Goal: Entertainment & Leisure: Consume media (video, audio)

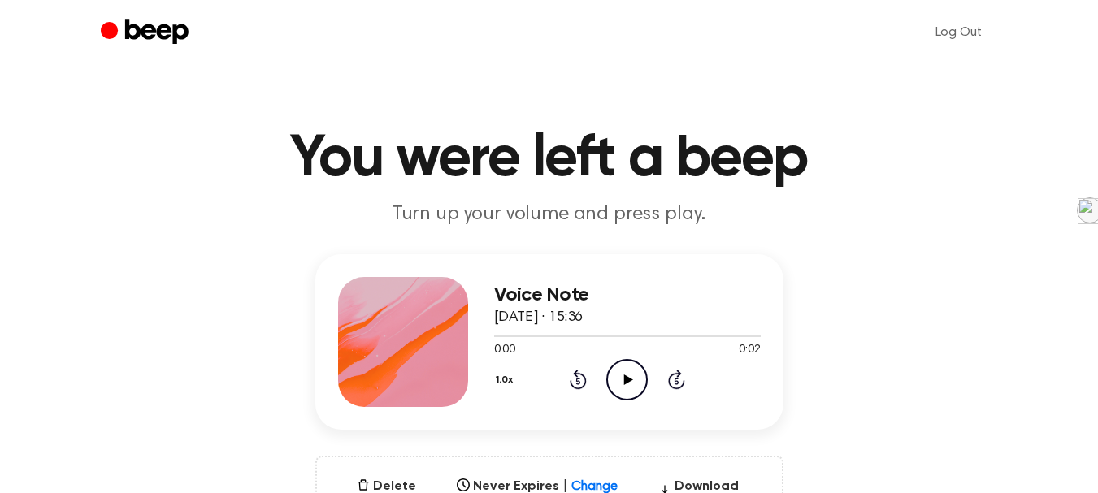
click at [634, 380] on icon "Play Audio" at bounding box center [626, 379] width 41 height 41
click at [630, 377] on icon "Play Audio" at bounding box center [626, 379] width 41 height 41
click at [615, 381] on icon "Play Audio" at bounding box center [626, 379] width 41 height 41
click at [615, 377] on icon "Play Audio" at bounding box center [626, 379] width 41 height 41
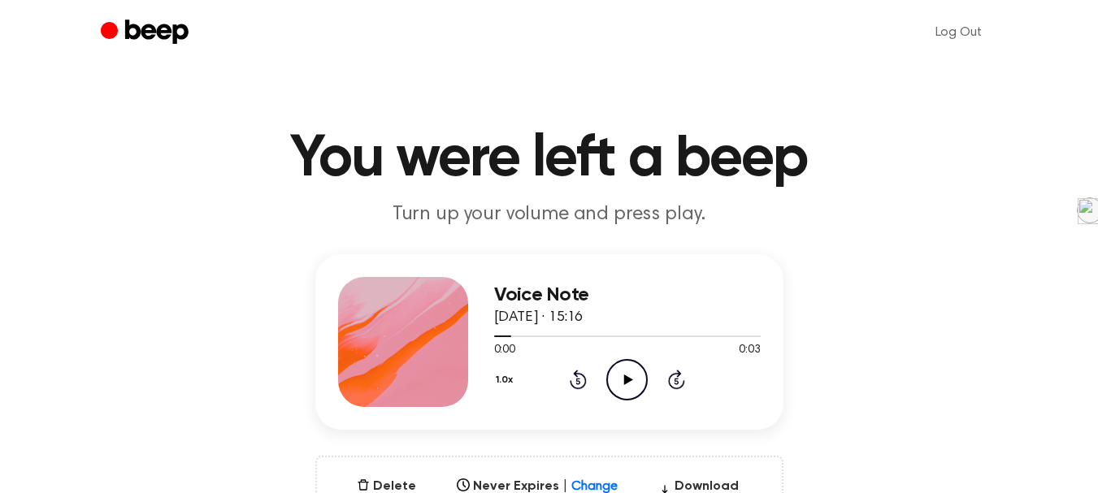
click at [627, 380] on icon at bounding box center [628, 380] width 9 height 11
click at [626, 386] on icon "Play Audio" at bounding box center [626, 379] width 41 height 41
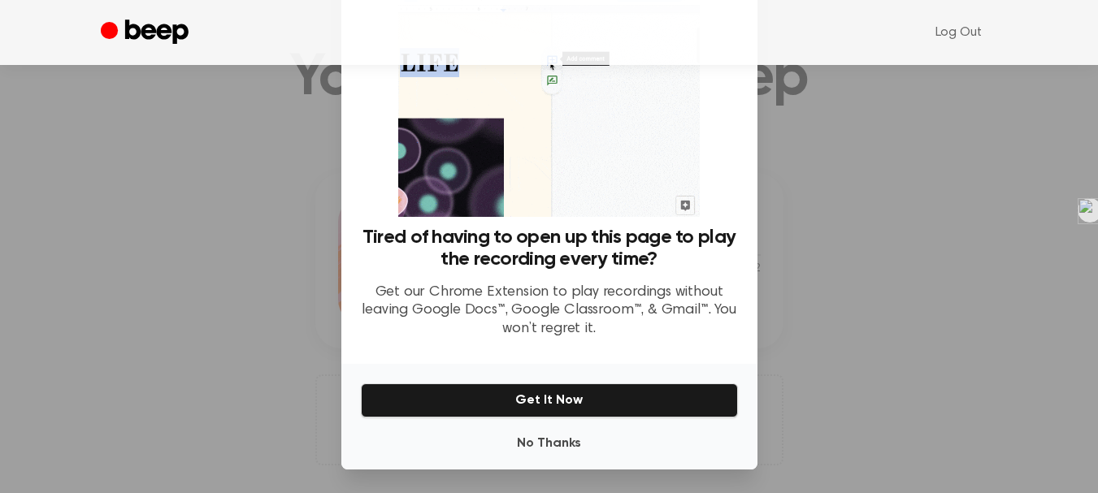
scroll to position [93, 0]
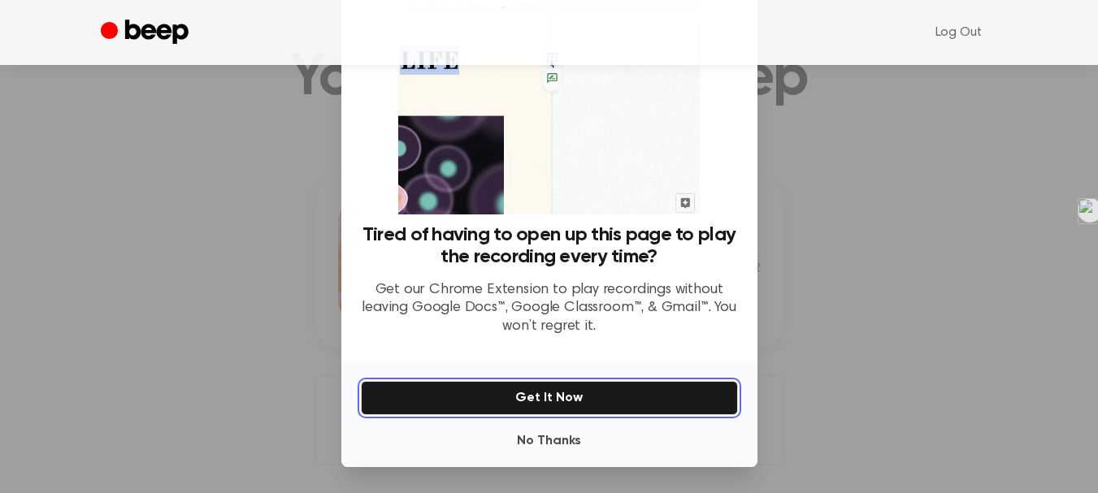
click at [584, 401] on button "Get It Now" at bounding box center [549, 398] width 377 height 34
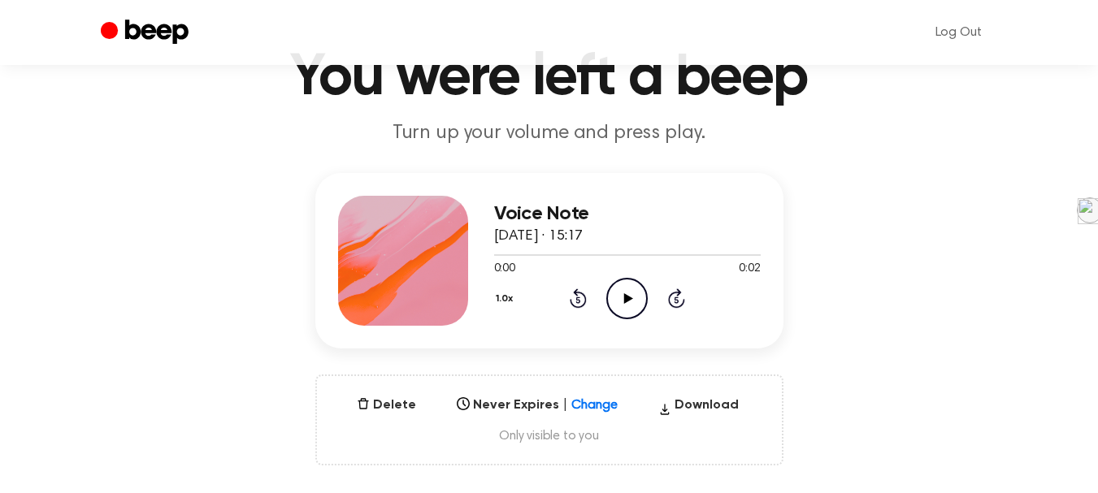
click at [627, 311] on icon "Play Audio" at bounding box center [626, 298] width 41 height 41
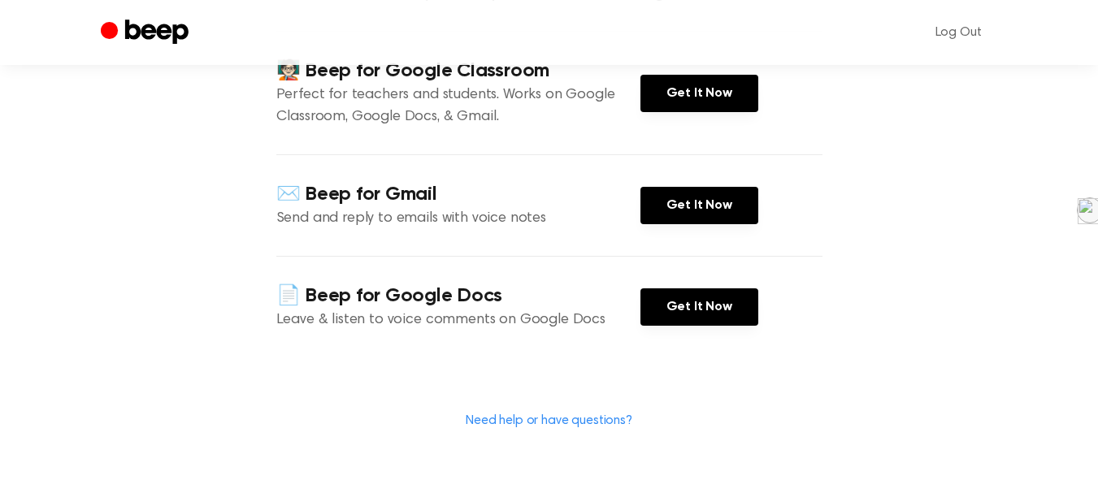
scroll to position [244, 0]
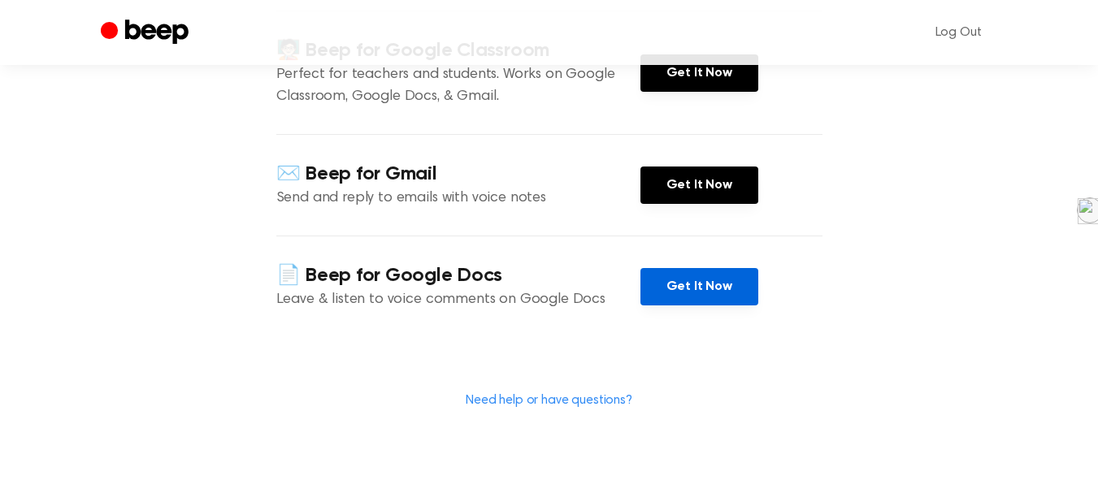
click at [698, 286] on link "Get It Now" at bounding box center [700, 286] width 118 height 37
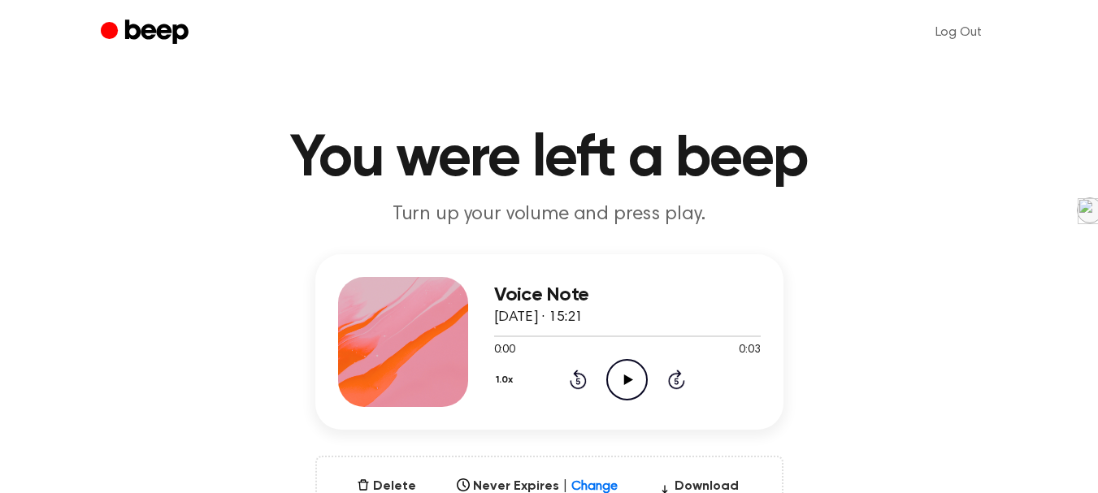
click at [625, 377] on icon at bounding box center [628, 380] width 9 height 11
click at [625, 384] on icon at bounding box center [628, 380] width 9 height 11
click at [629, 378] on icon at bounding box center [628, 380] width 9 height 11
click at [620, 377] on icon "Play Audio" at bounding box center [626, 379] width 41 height 41
click at [639, 377] on icon "Play Audio" at bounding box center [626, 379] width 41 height 41
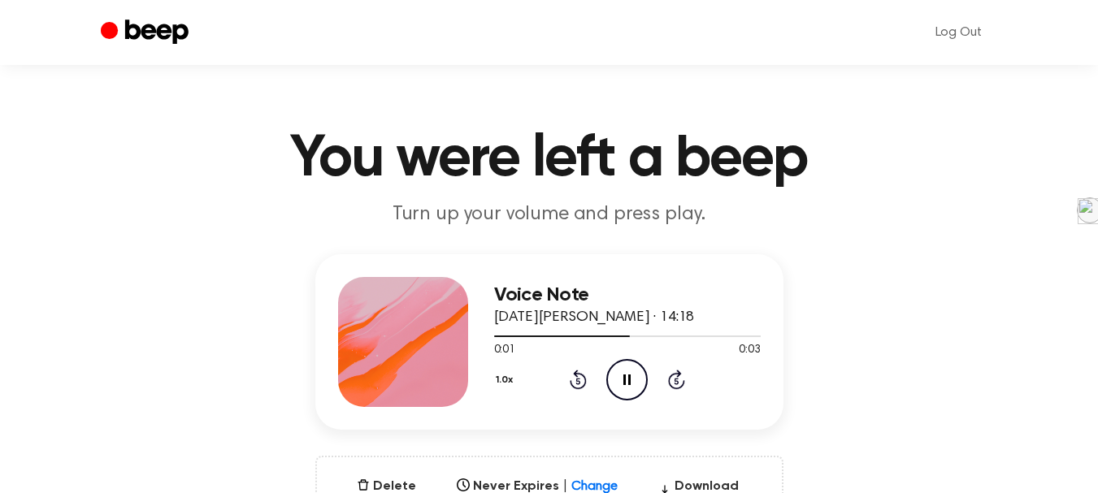
scroll to position [81, 0]
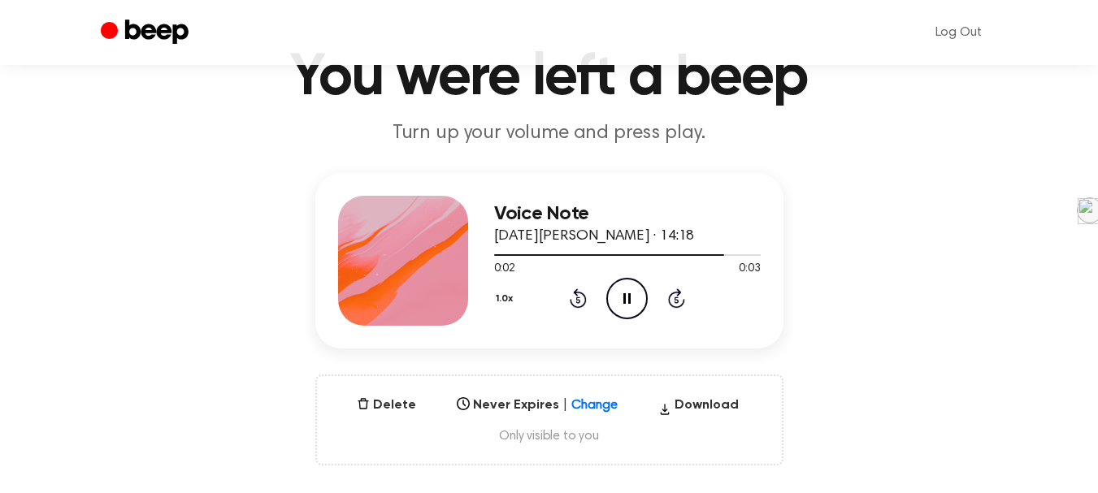
click at [628, 294] on icon at bounding box center [626, 298] width 7 height 11
